Goal: Transaction & Acquisition: Purchase product/service

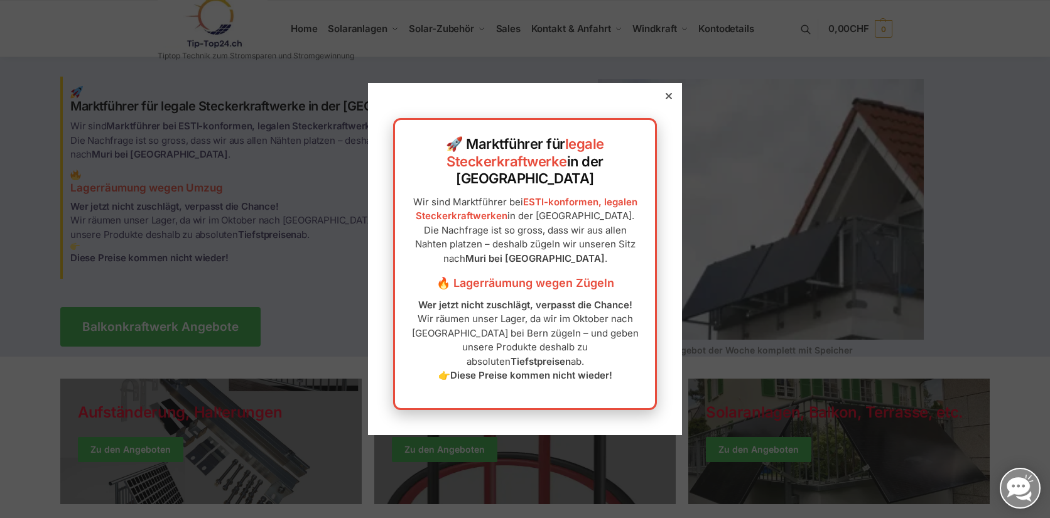
click at [666, 99] on icon at bounding box center [669, 96] width 6 height 6
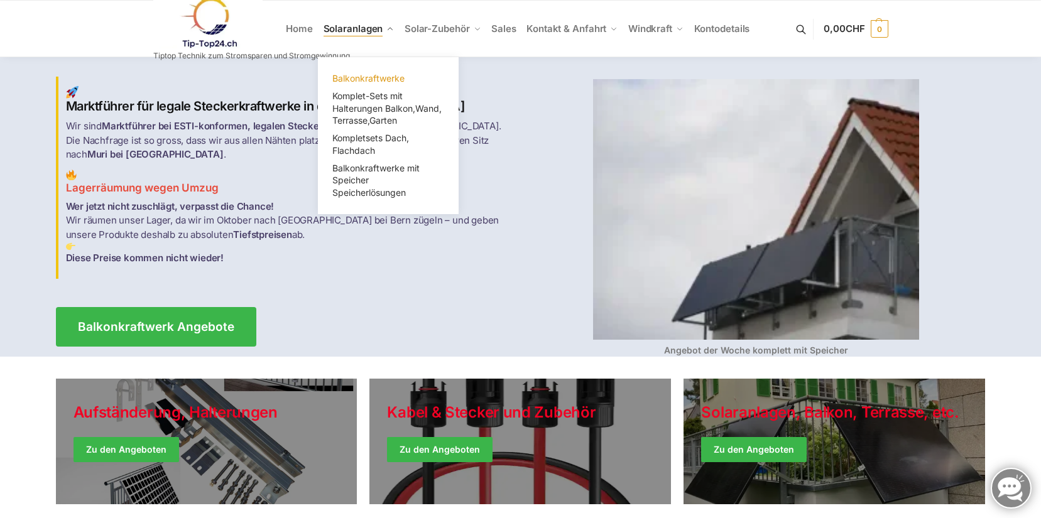
click at [389, 80] on span "Balkonkraftwerke" at bounding box center [368, 78] width 72 height 11
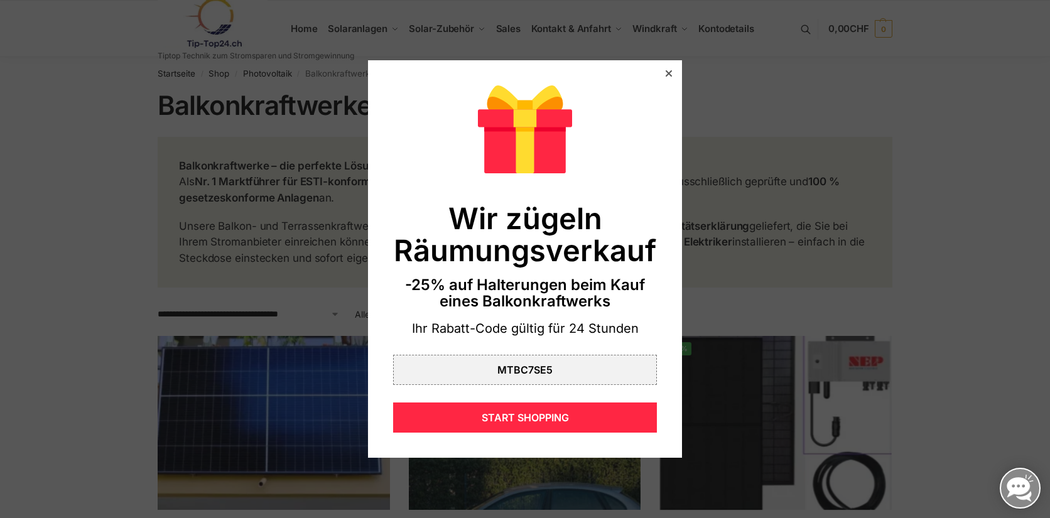
click at [666, 75] on icon at bounding box center [669, 73] width 6 height 6
